Goal: Task Accomplishment & Management: Manage account settings

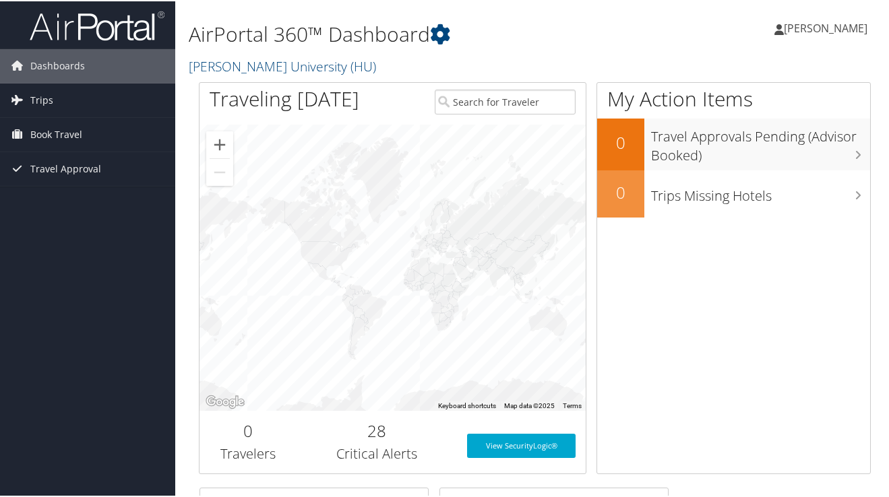
click at [840, 29] on span "[PERSON_NAME]" at bounding box center [826, 27] width 84 height 15
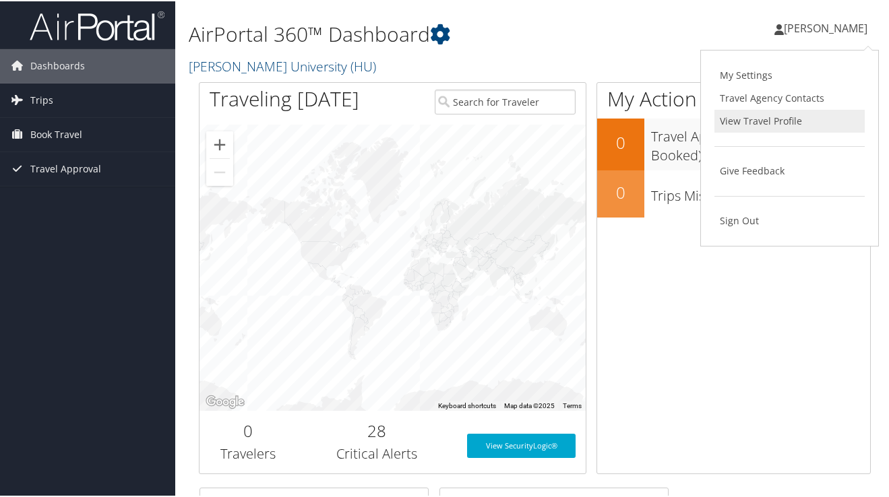
click at [756, 121] on link "View Travel Profile" at bounding box center [789, 119] width 150 height 23
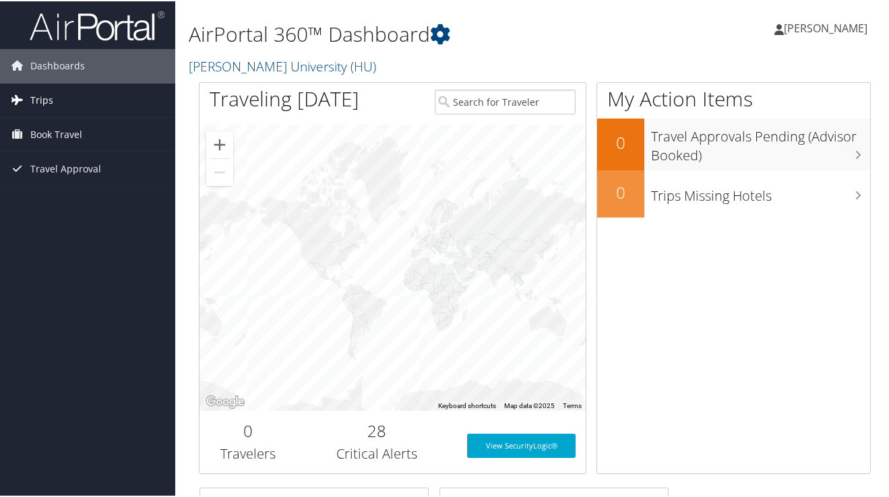
click at [41, 103] on span "Trips" at bounding box center [41, 99] width 23 height 34
click at [829, 32] on span "[PERSON_NAME]" at bounding box center [826, 27] width 84 height 15
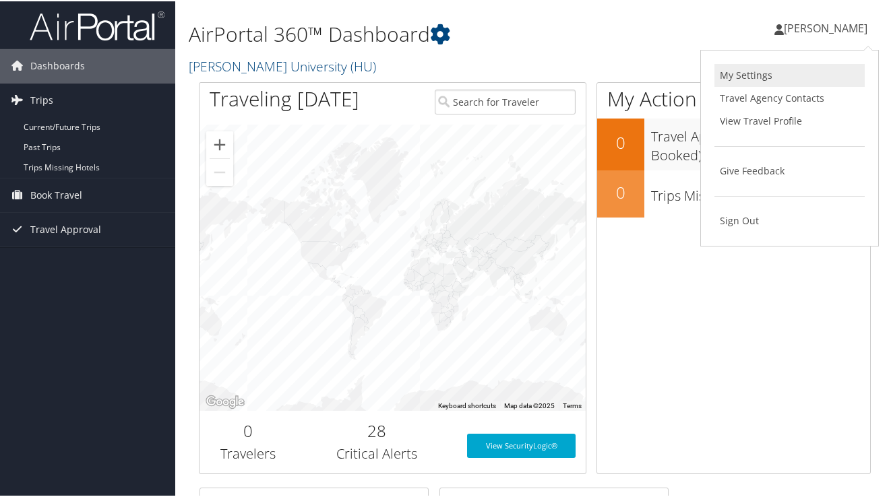
click at [752, 71] on link "My Settings" at bounding box center [789, 74] width 150 height 23
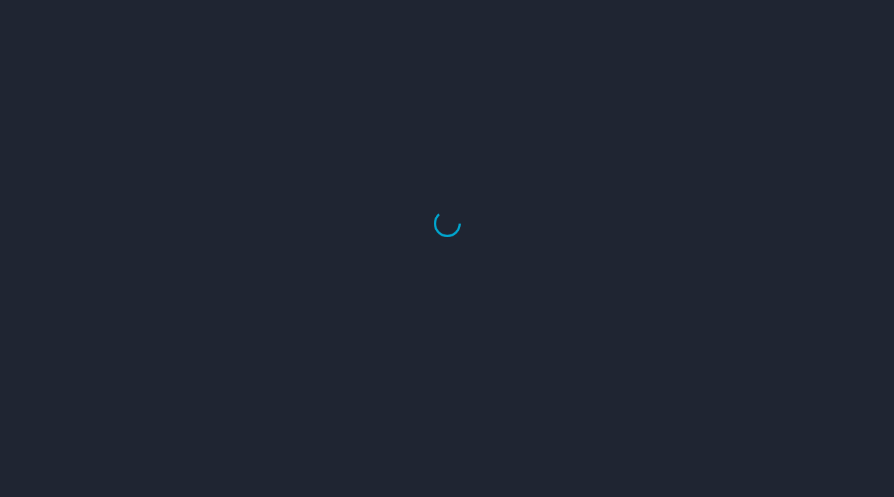
select select "US"
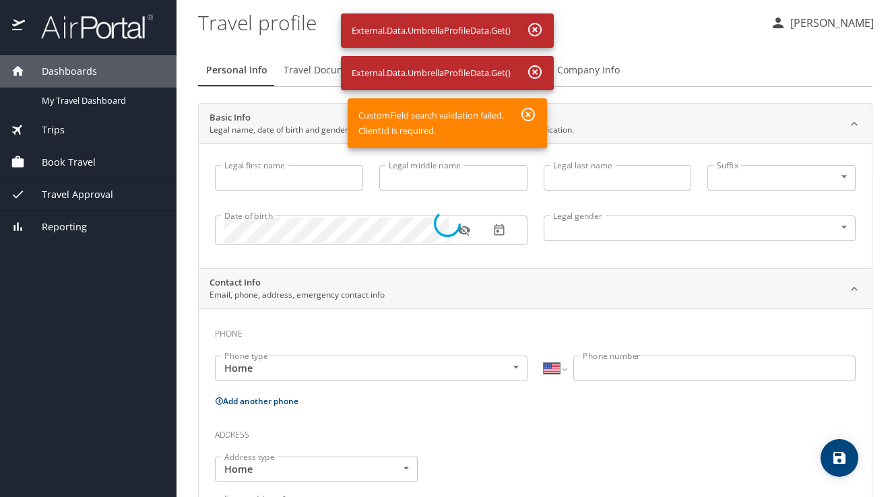
click at [528, 115] on div at bounding box center [447, 223] width 894 height 547
click at [309, 168] on div at bounding box center [447, 223] width 894 height 547
click at [538, 28] on div at bounding box center [447, 223] width 894 height 547
click at [262, 181] on div at bounding box center [447, 223] width 894 height 547
click at [337, 371] on div at bounding box center [447, 223] width 894 height 547
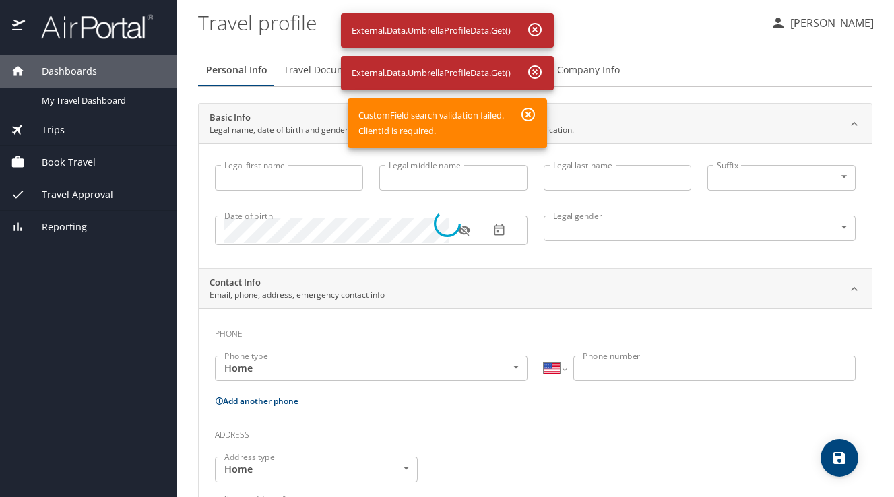
click at [73, 229] on div at bounding box center [447, 223] width 894 height 547
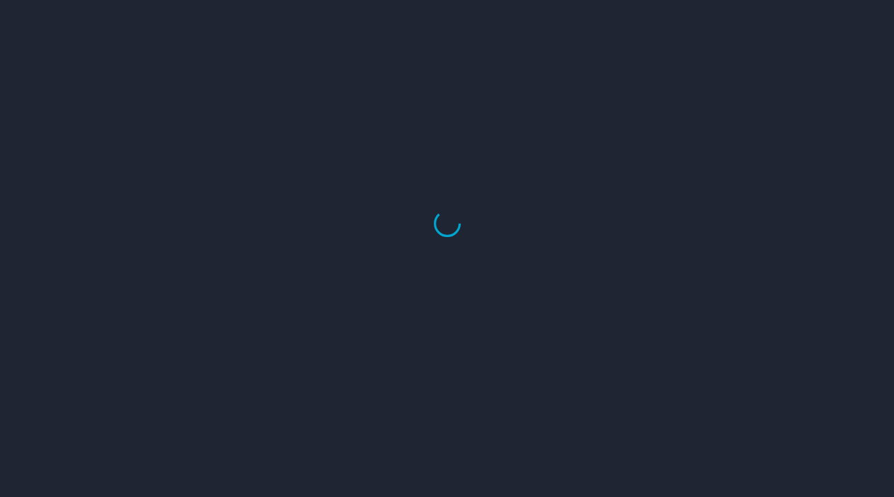
select select "US"
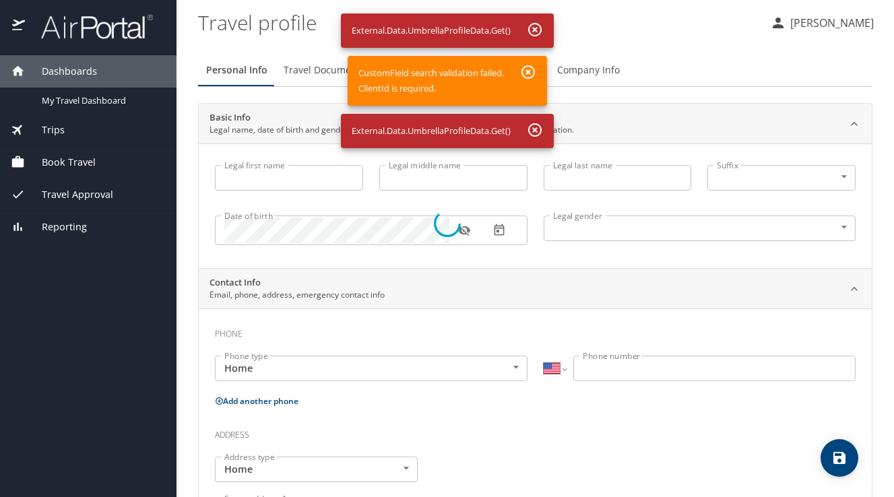
click at [535, 29] on div at bounding box center [447, 223] width 894 height 547
click at [838, 22] on div at bounding box center [447, 223] width 894 height 547
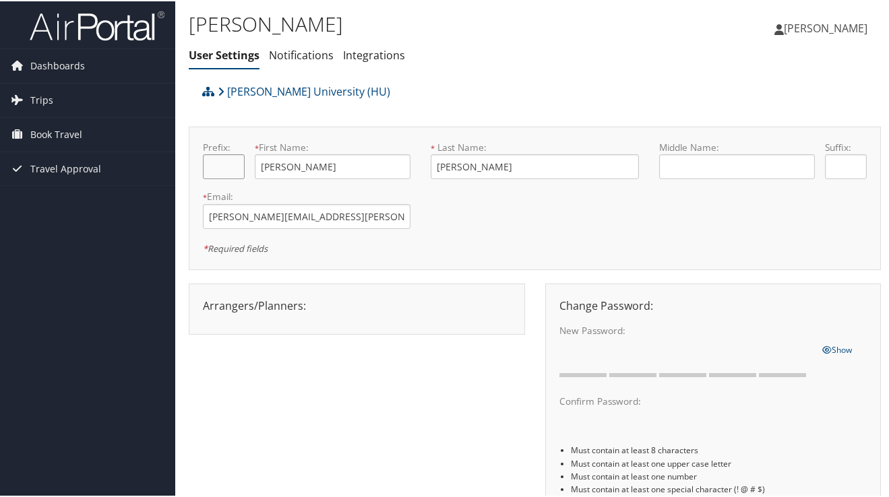
click at [230, 167] on input "text" at bounding box center [224, 165] width 42 height 25
type input "Dr"
click at [701, 167] on input "text" at bounding box center [737, 165] width 156 height 25
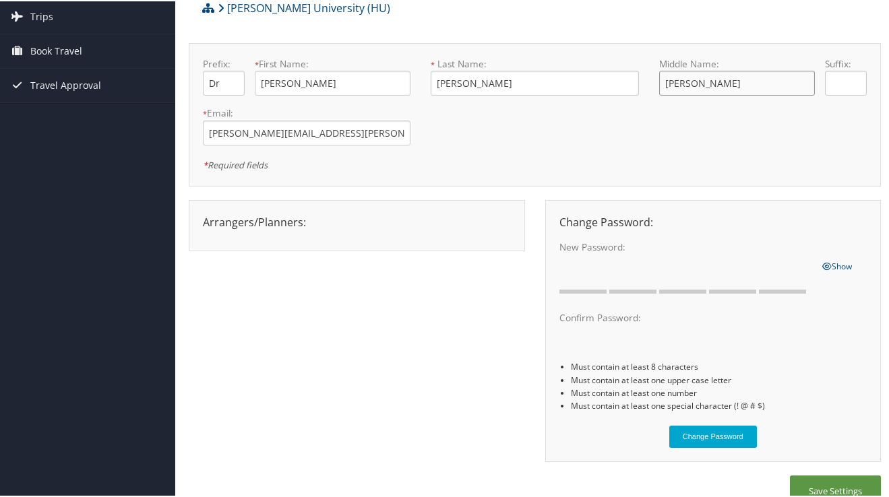
scroll to position [86, 0]
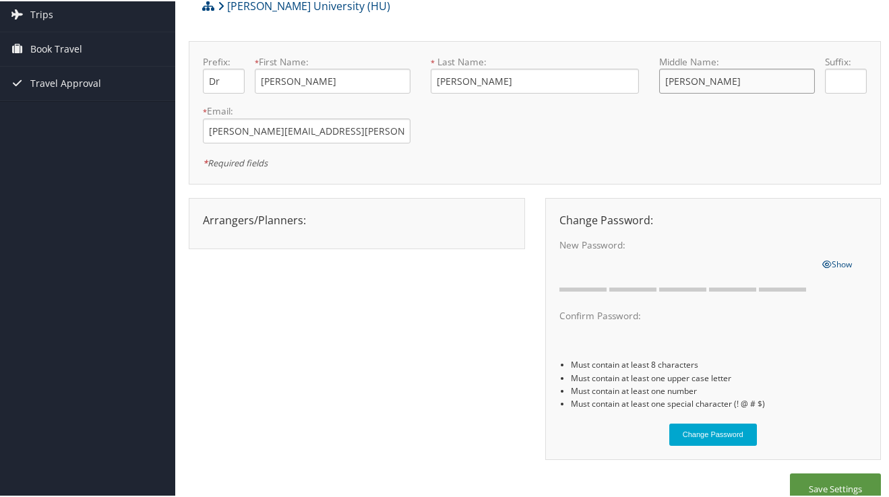
type input "[PERSON_NAME]"
click at [549, 262] on div "New Password: One or more of the requirements are not met" at bounding box center [685, 261] width 273 height 49
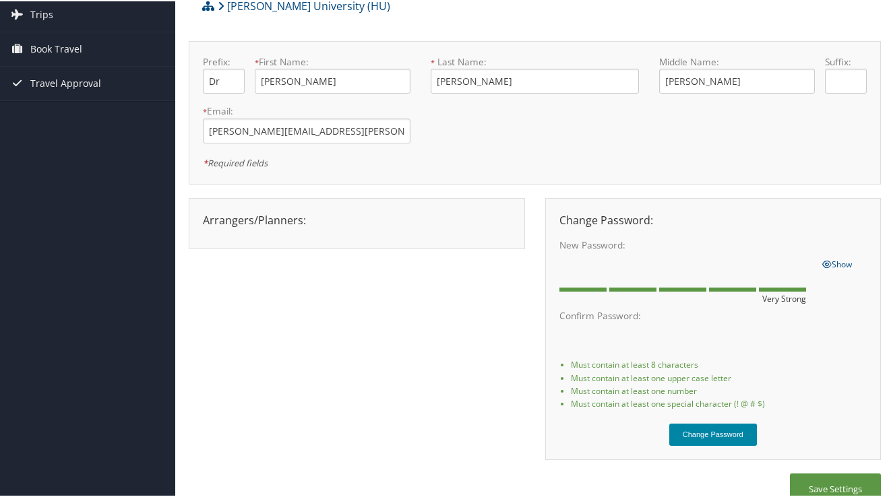
click at [719, 432] on button "Change Password" at bounding box center [713, 433] width 88 height 22
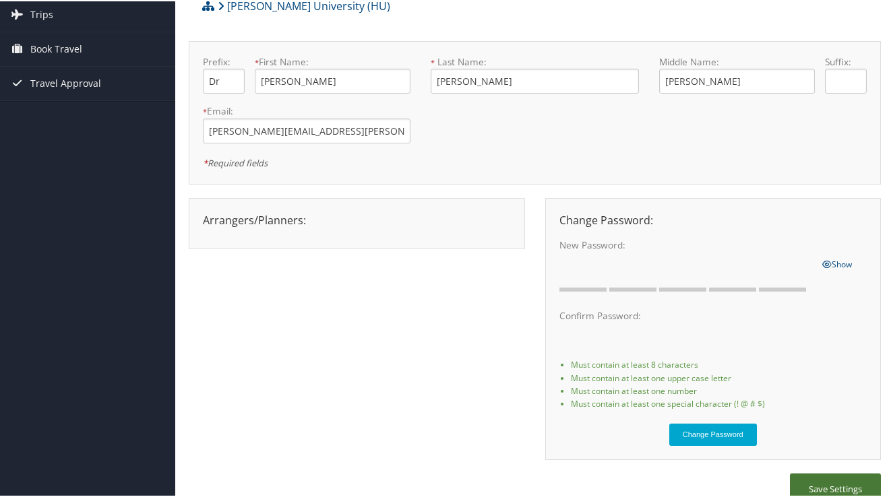
click at [815, 487] on button "Save Settings" at bounding box center [835, 488] width 91 height 32
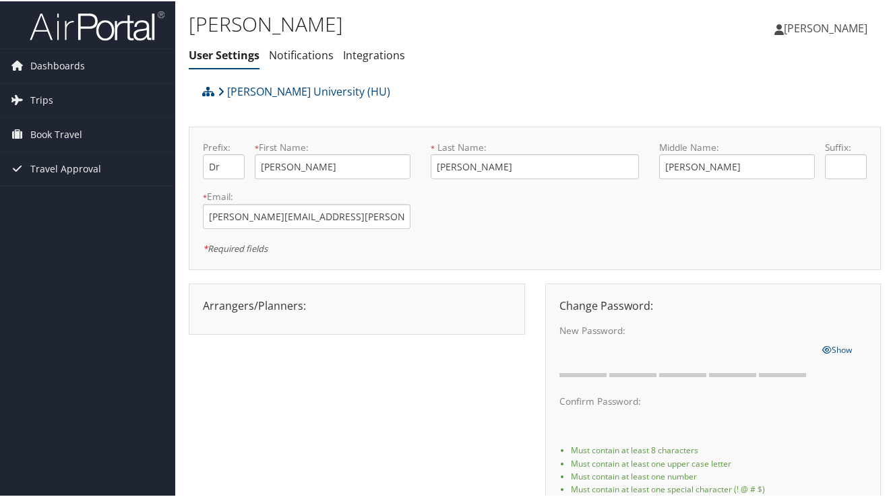
click at [831, 27] on span "[PERSON_NAME]" at bounding box center [826, 27] width 84 height 15
click at [800, 469] on li "Must contain at least one number" at bounding box center [719, 475] width 296 height 13
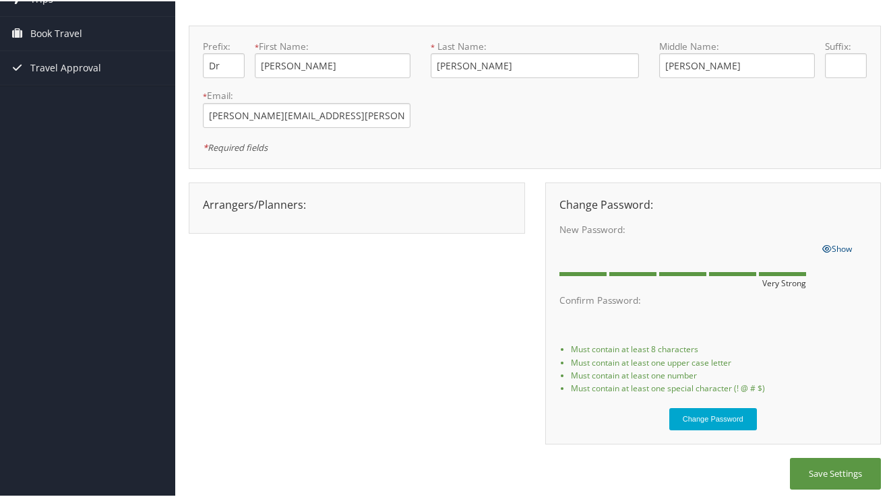
scroll to position [106, 0]
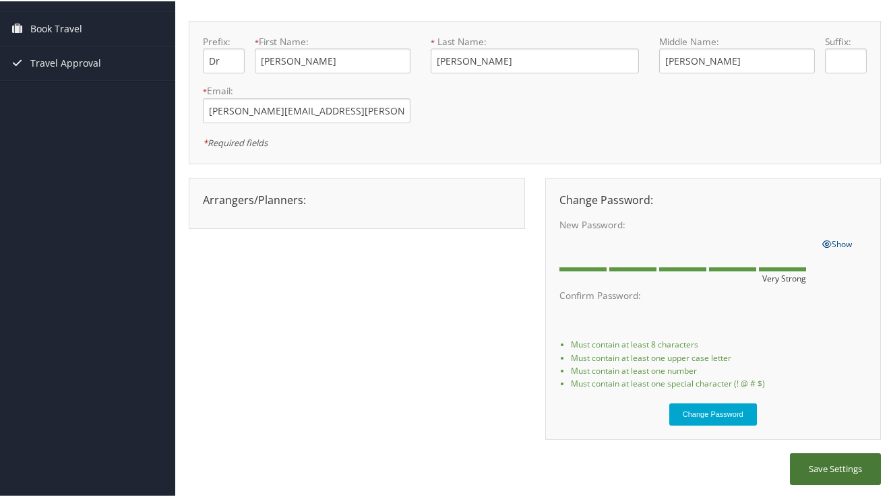
click at [825, 466] on button "Save Settings" at bounding box center [835, 468] width 91 height 32
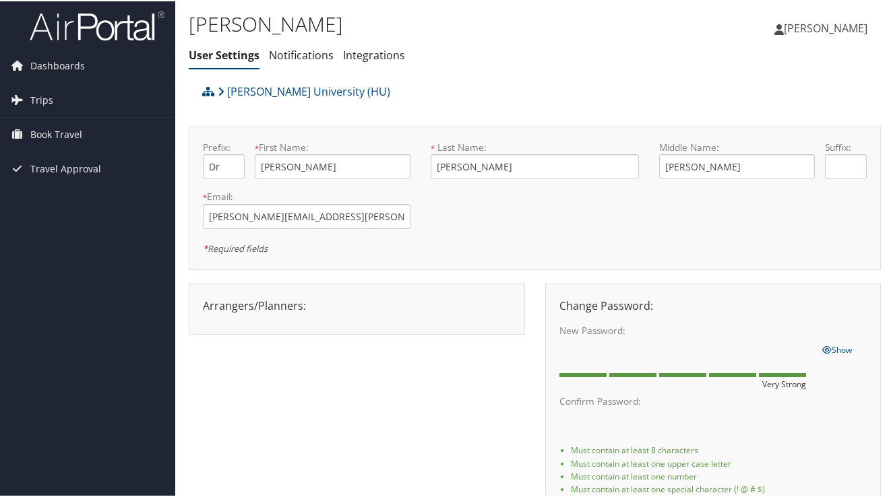
click at [829, 29] on span "[PERSON_NAME]" at bounding box center [826, 27] width 84 height 15
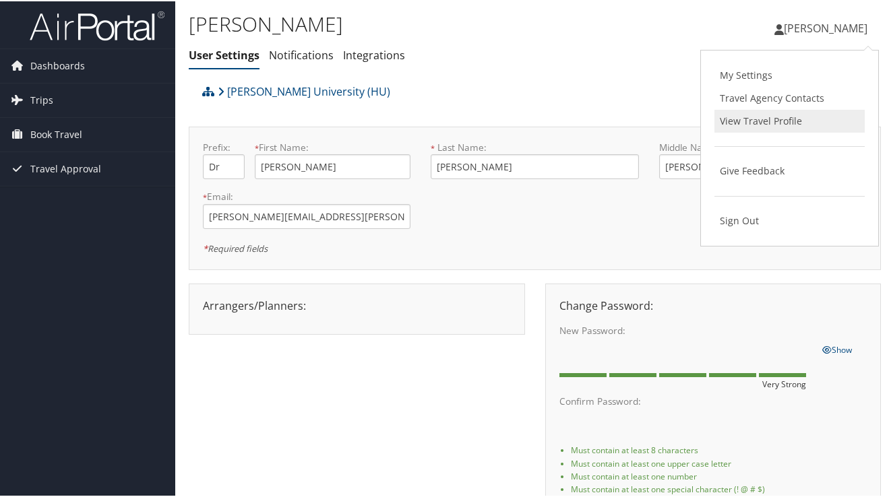
click at [767, 117] on link "View Travel Profile" at bounding box center [789, 119] width 150 height 23
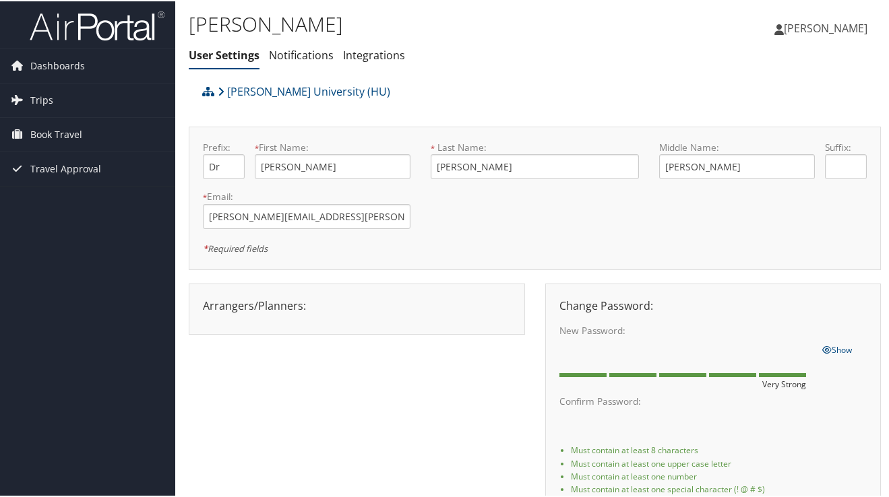
click at [838, 30] on span "[PERSON_NAME]" at bounding box center [826, 27] width 84 height 15
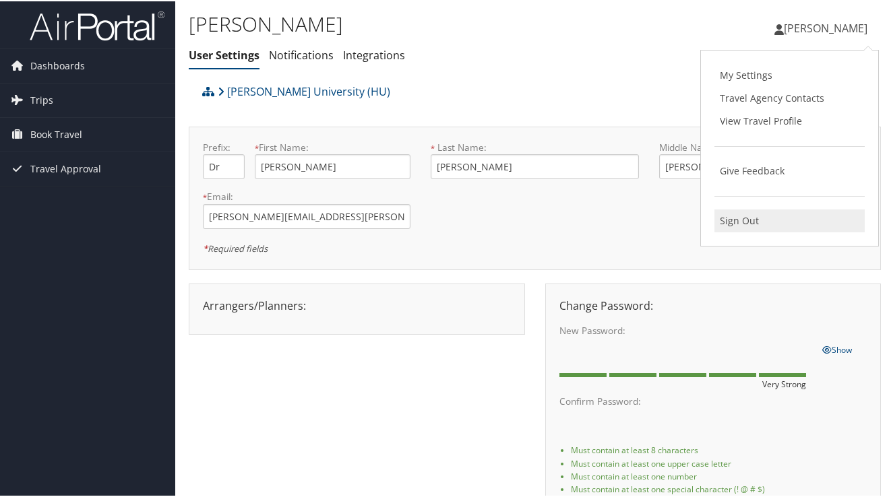
click at [749, 222] on link "Sign Out" at bounding box center [789, 219] width 150 height 23
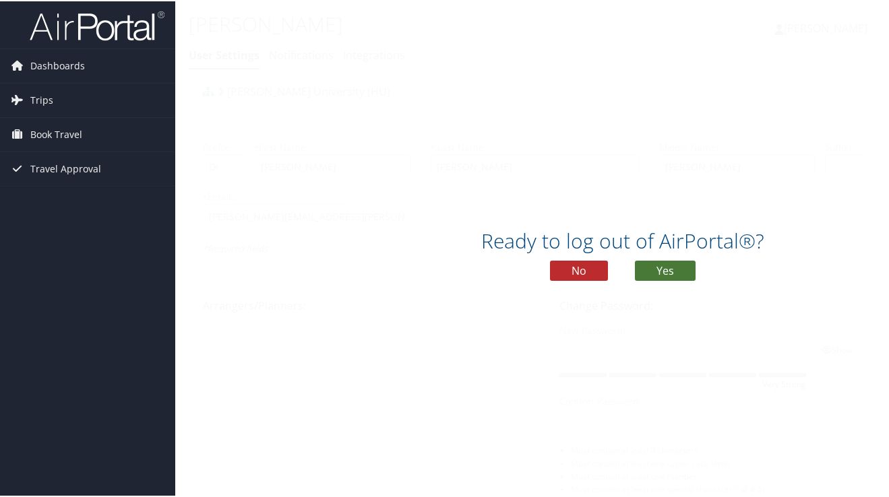
click at [653, 272] on button "Yes" at bounding box center [665, 269] width 61 height 20
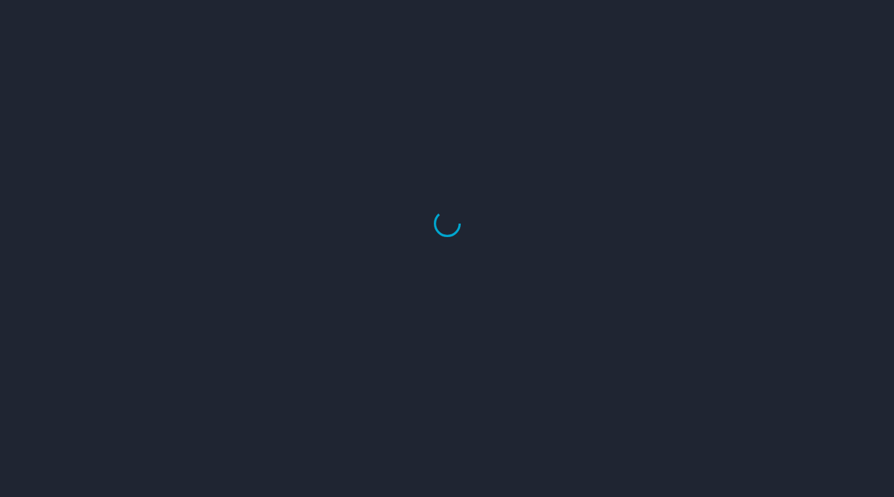
select select "US"
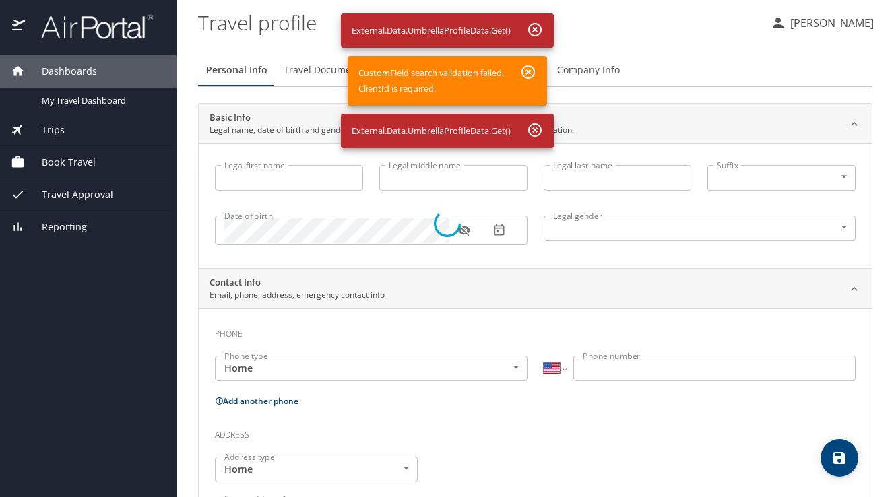
click at [839, 25] on div at bounding box center [447, 223] width 894 height 547
click at [98, 102] on div at bounding box center [447, 223] width 894 height 547
click at [77, 22] on div at bounding box center [447, 223] width 894 height 547
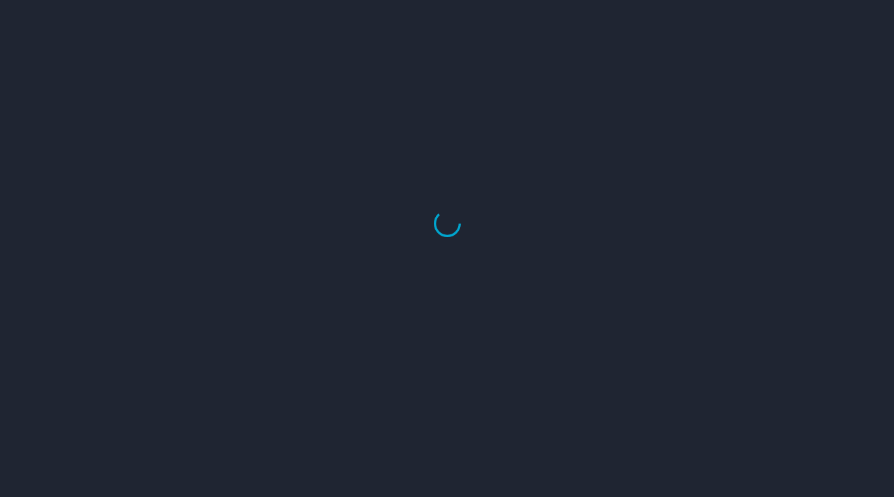
select select "US"
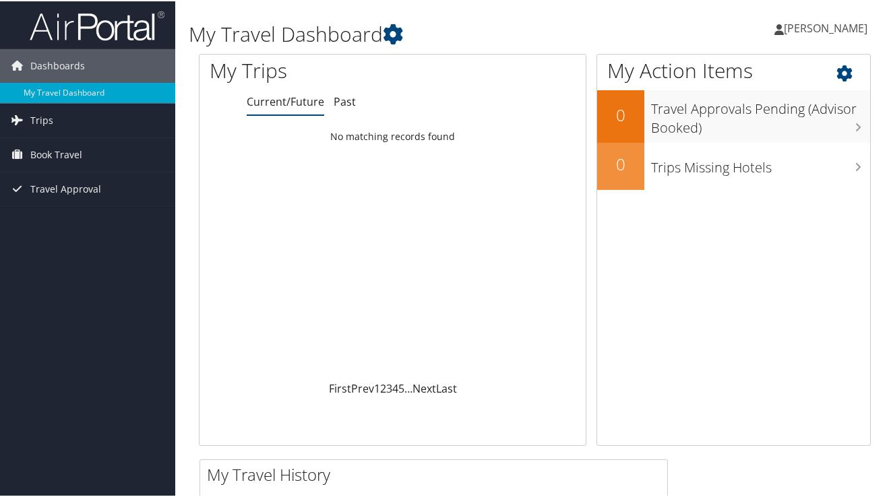
click at [836, 74] on icon at bounding box center [856, 68] width 40 height 23
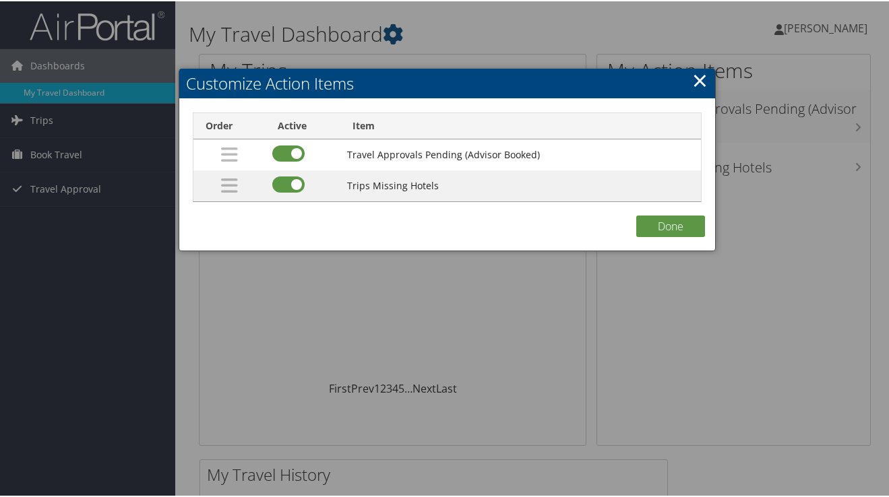
click at [391, 157] on td "Travel Approvals Pending (Advisor Booked)" at bounding box center [520, 153] width 360 height 31
click at [673, 215] on button "Done" at bounding box center [670, 225] width 69 height 22
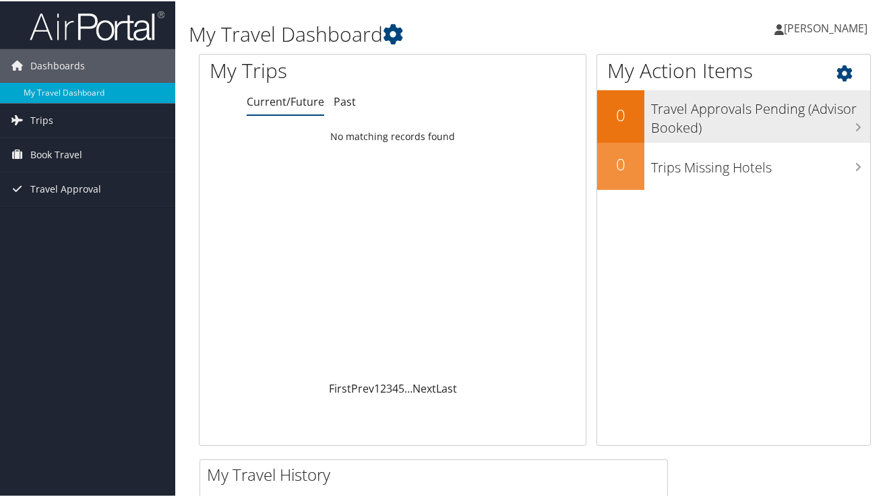
click at [685, 112] on h3 "Travel Approvals Pending (Advisor Booked)" at bounding box center [760, 114] width 219 height 44
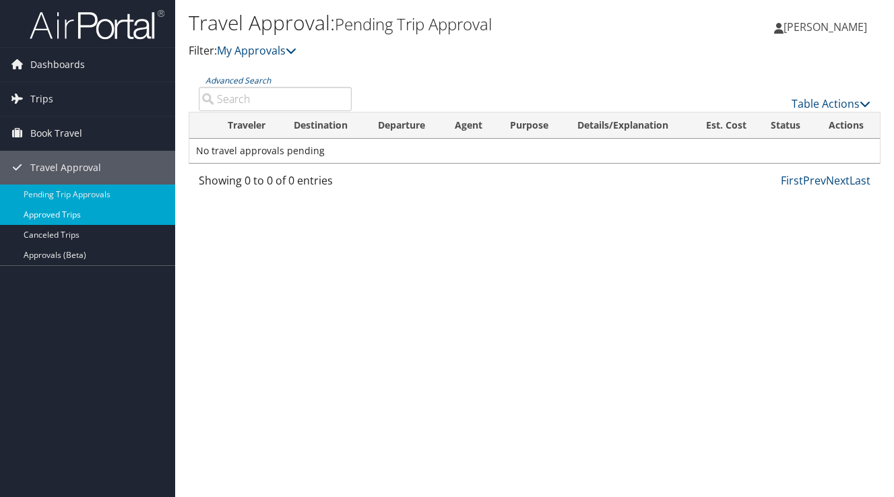
click at [56, 222] on link "Approved Trips" at bounding box center [87, 215] width 175 height 20
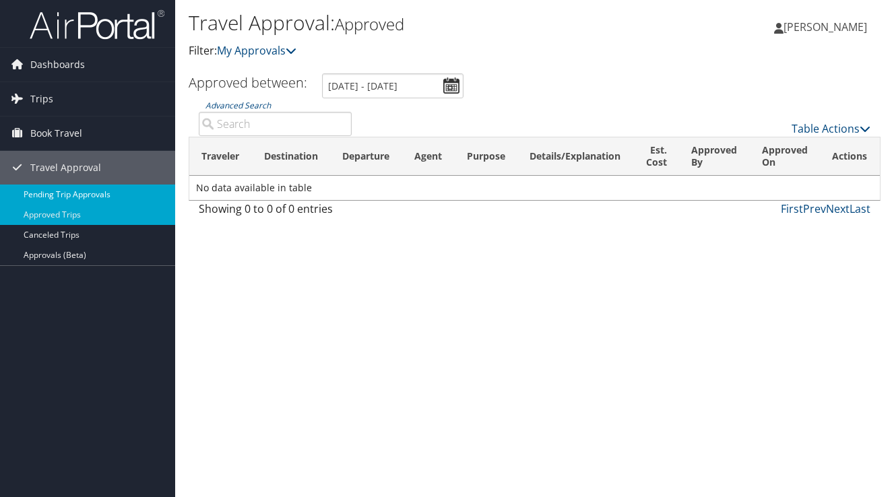
click at [56, 195] on link "Pending Trip Approvals" at bounding box center [87, 195] width 175 height 20
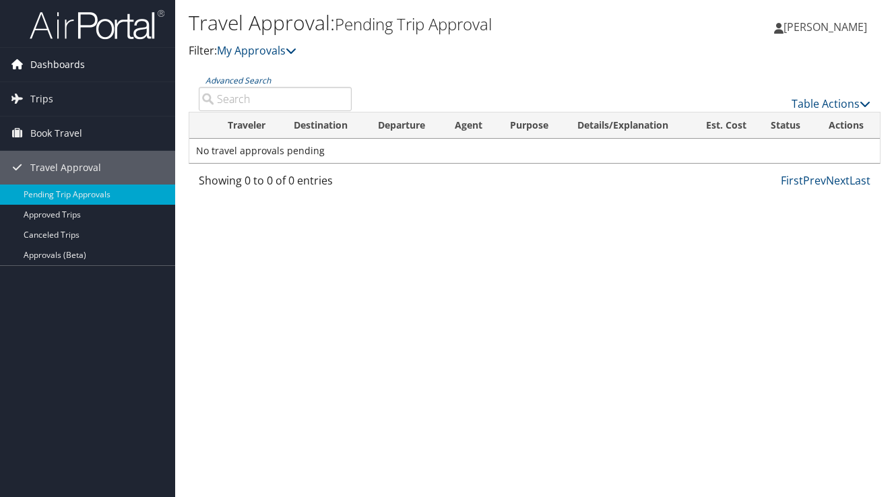
click at [57, 63] on span "Dashboards" at bounding box center [57, 65] width 55 height 34
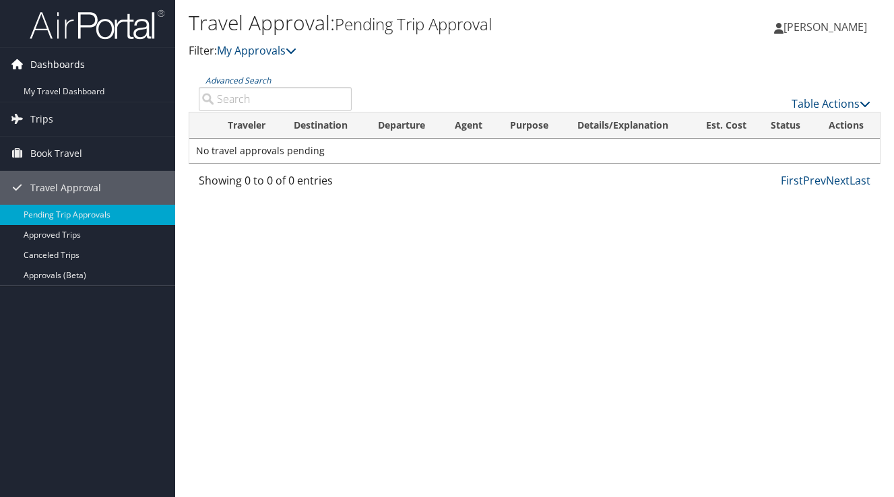
click at [57, 63] on span "Dashboards" at bounding box center [57, 65] width 55 height 34
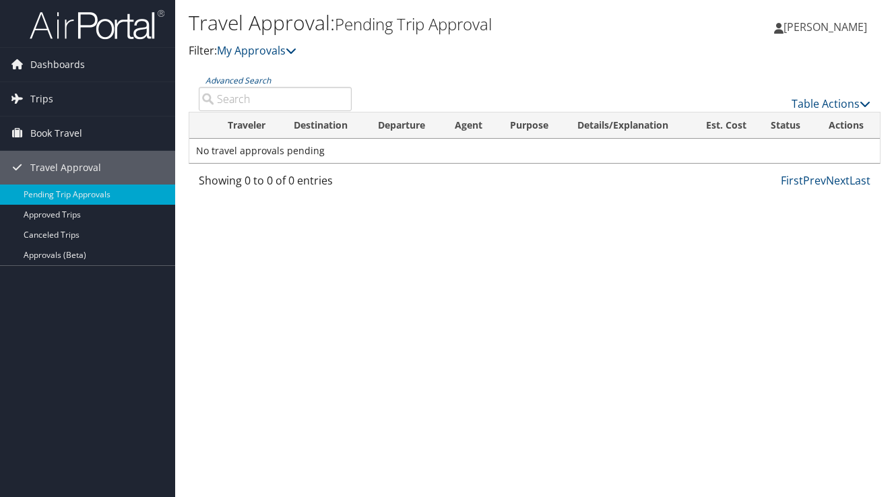
click at [94, 31] on img at bounding box center [97, 25] width 135 height 32
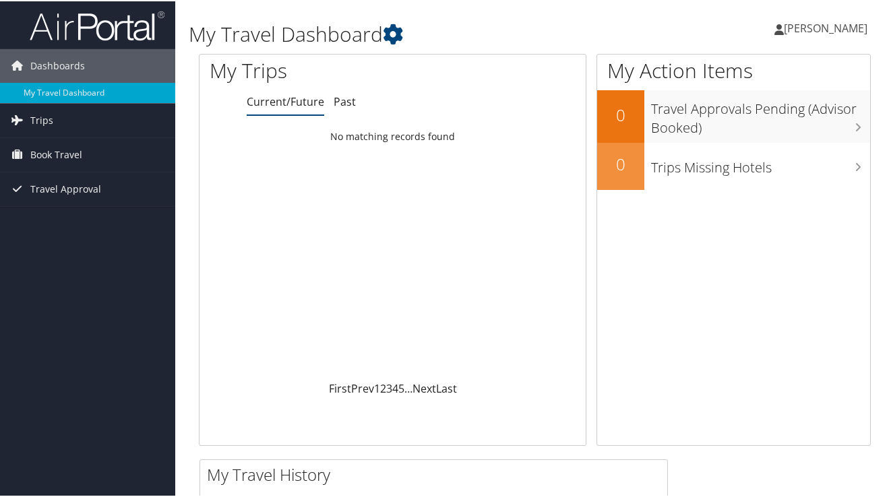
click at [834, 33] on span "[PERSON_NAME]" at bounding box center [826, 27] width 84 height 15
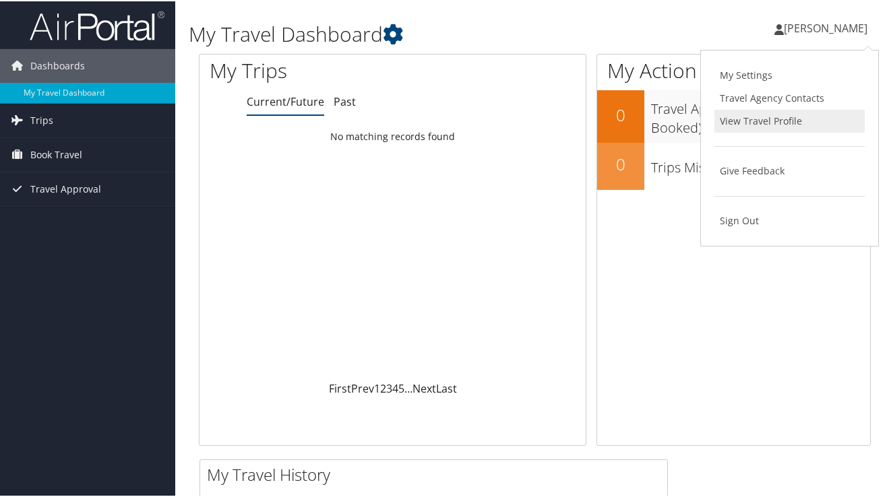
click at [759, 120] on link "View Travel Profile" at bounding box center [789, 119] width 150 height 23
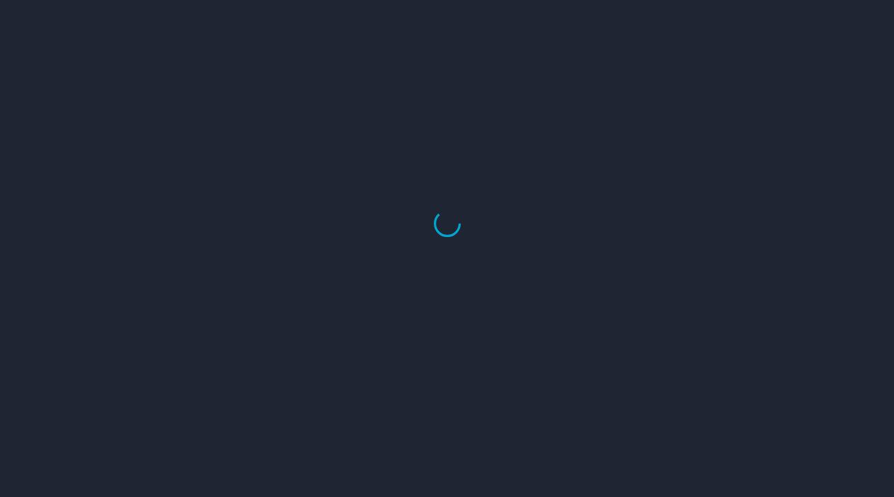
select select "US"
